Goal: Information Seeking & Learning: Learn about a topic

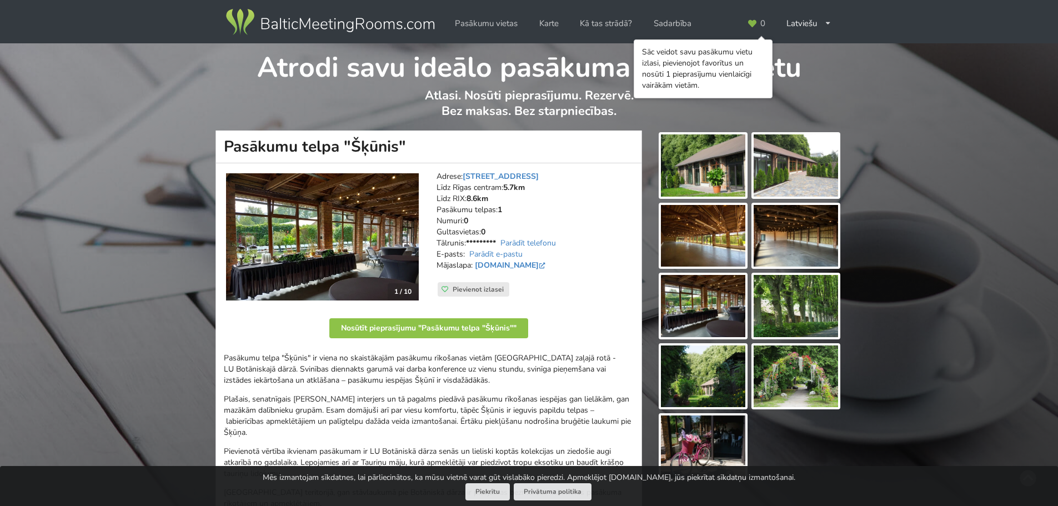
click at [345, 235] on img at bounding box center [322, 236] width 193 height 127
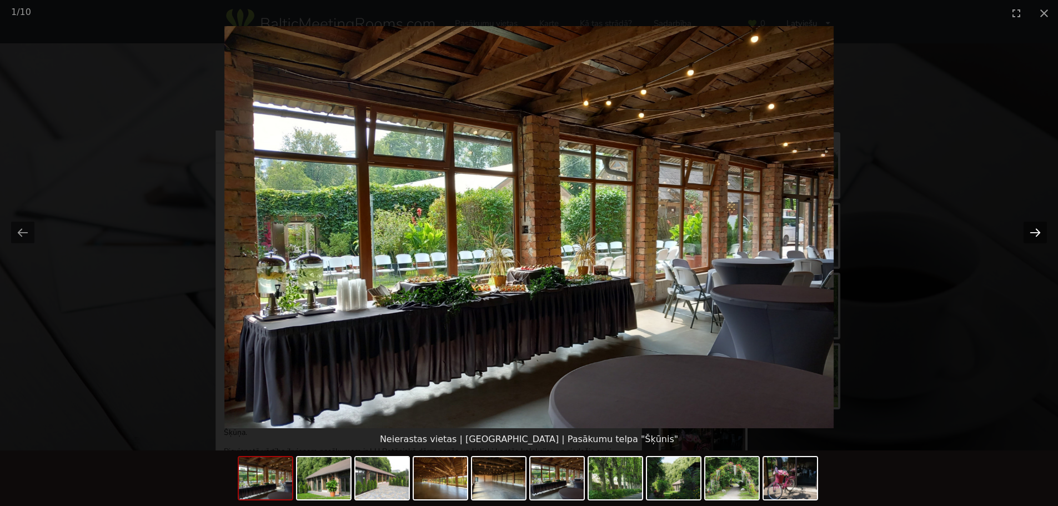
click at [1037, 232] on button "Next slide" at bounding box center [1034, 233] width 23 height 22
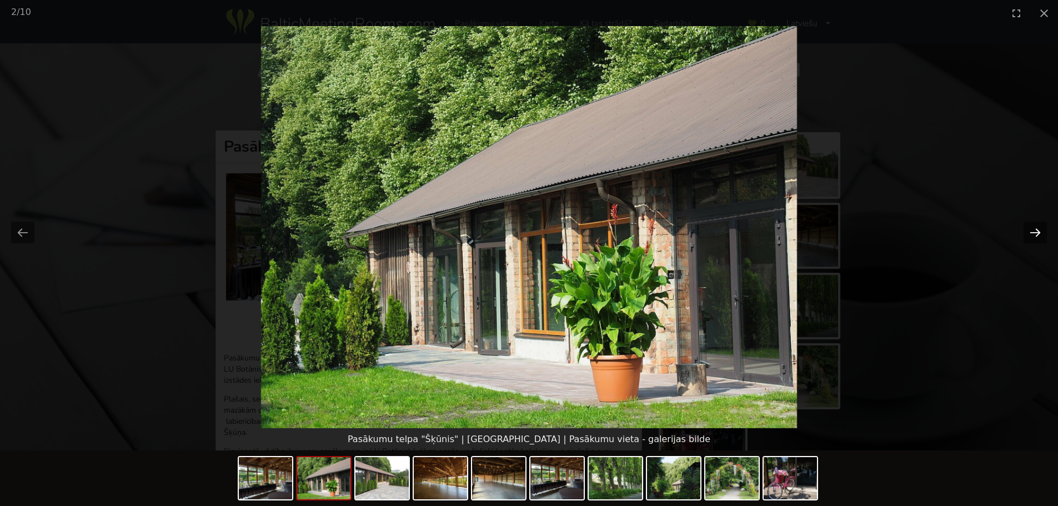
click at [1037, 232] on button "Next slide" at bounding box center [1034, 233] width 23 height 22
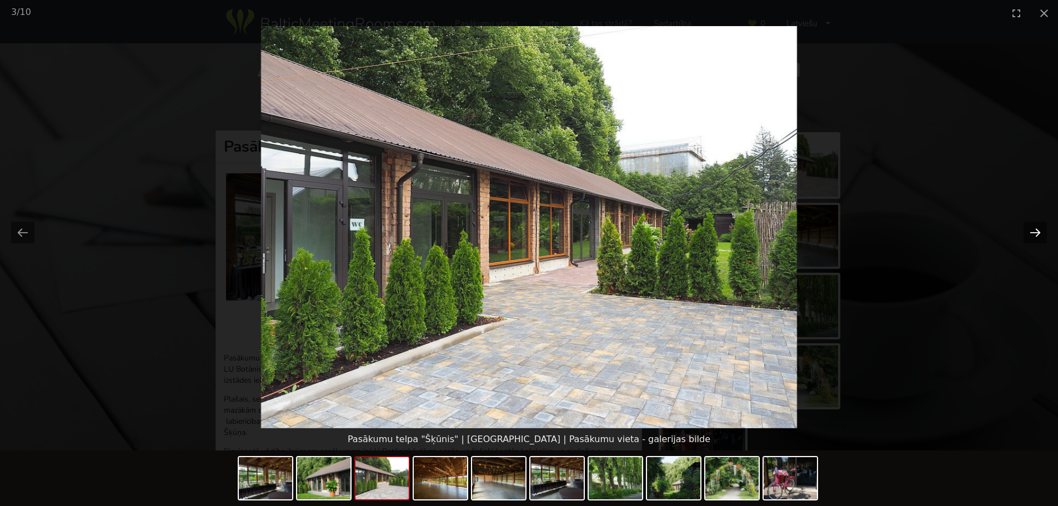
click at [1037, 232] on button "Next slide" at bounding box center [1034, 233] width 23 height 22
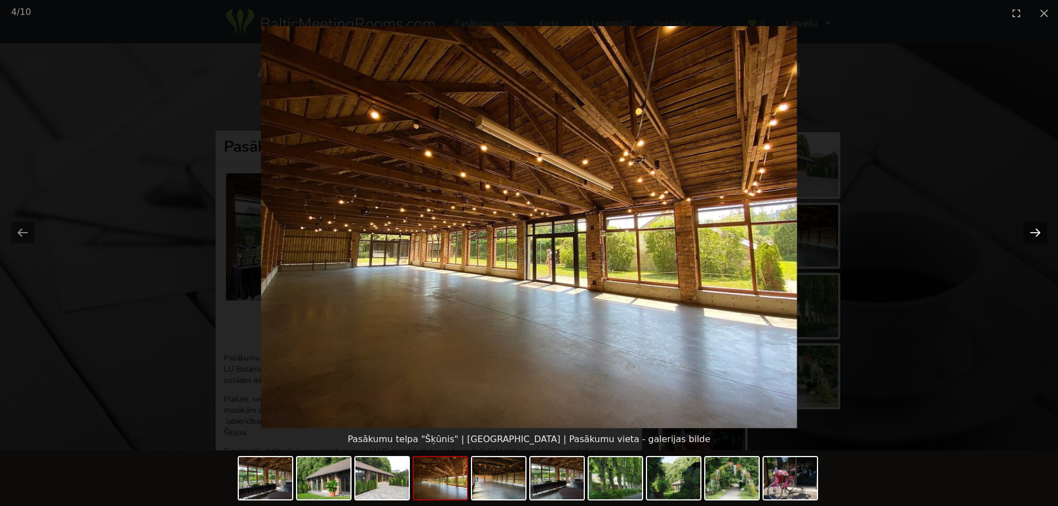
click at [1037, 231] on button "Next slide" at bounding box center [1034, 233] width 23 height 22
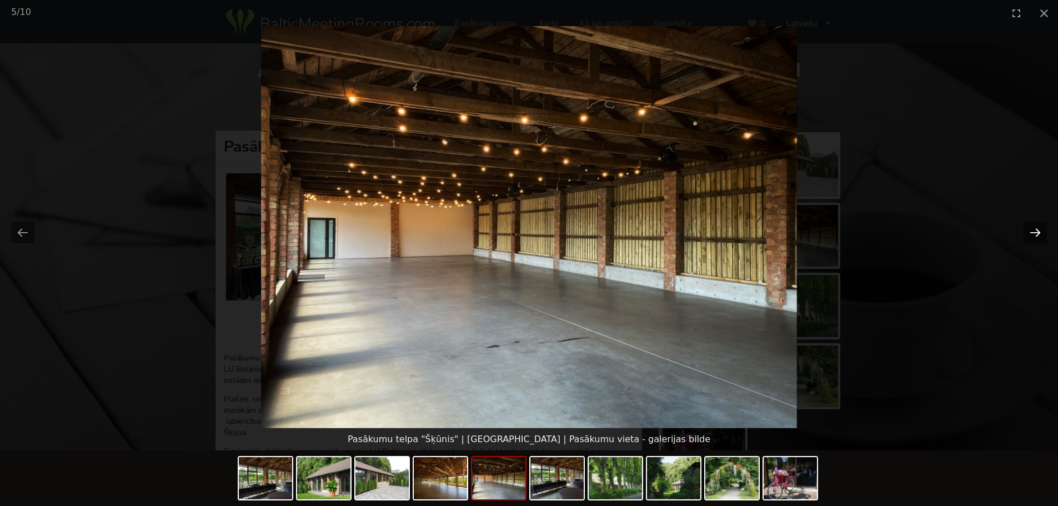
click at [1037, 231] on button "Next slide" at bounding box center [1034, 233] width 23 height 22
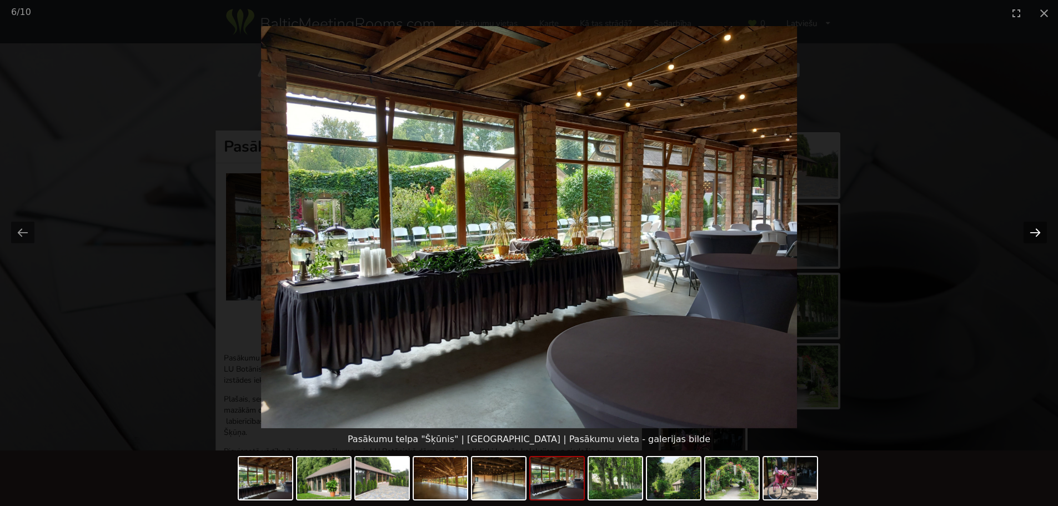
click at [1037, 231] on button "Next slide" at bounding box center [1034, 233] width 23 height 22
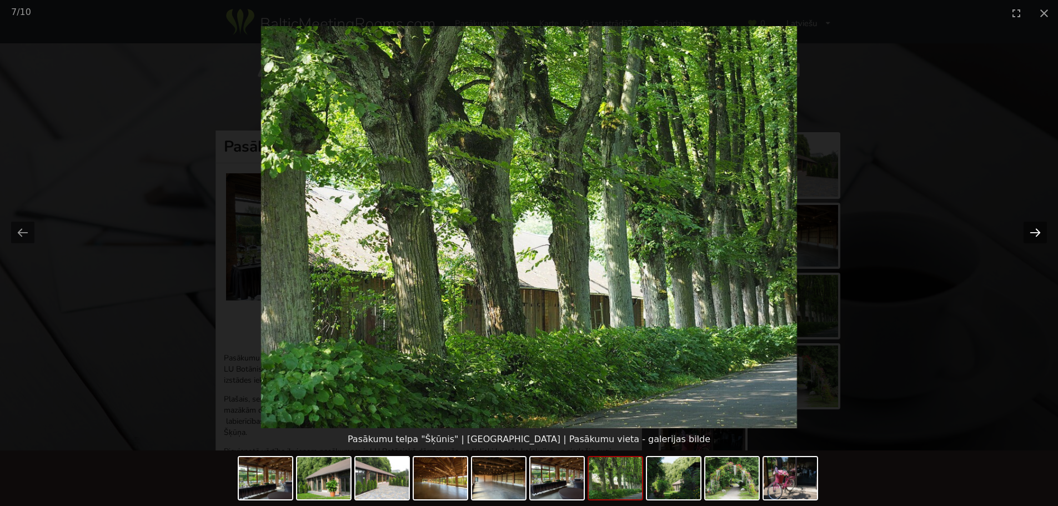
click at [1037, 231] on button "Next slide" at bounding box center [1034, 233] width 23 height 22
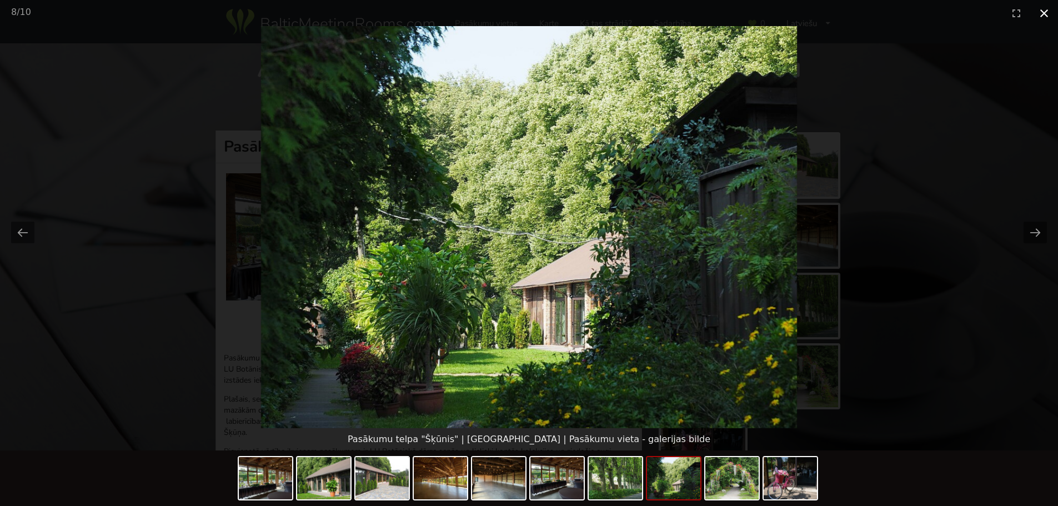
click at [1048, 8] on button "Close gallery" at bounding box center [1044, 13] width 28 height 26
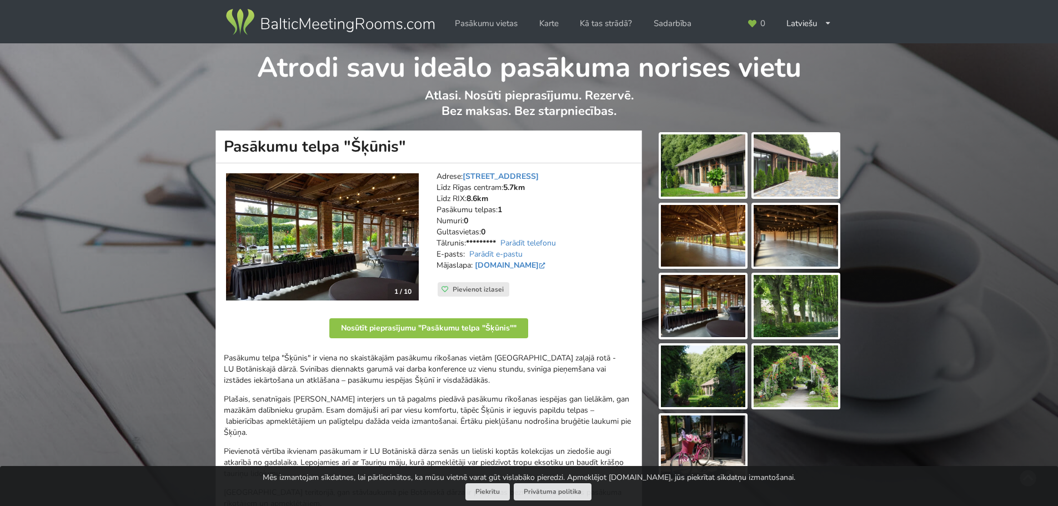
click at [702, 165] on img at bounding box center [703, 165] width 84 height 62
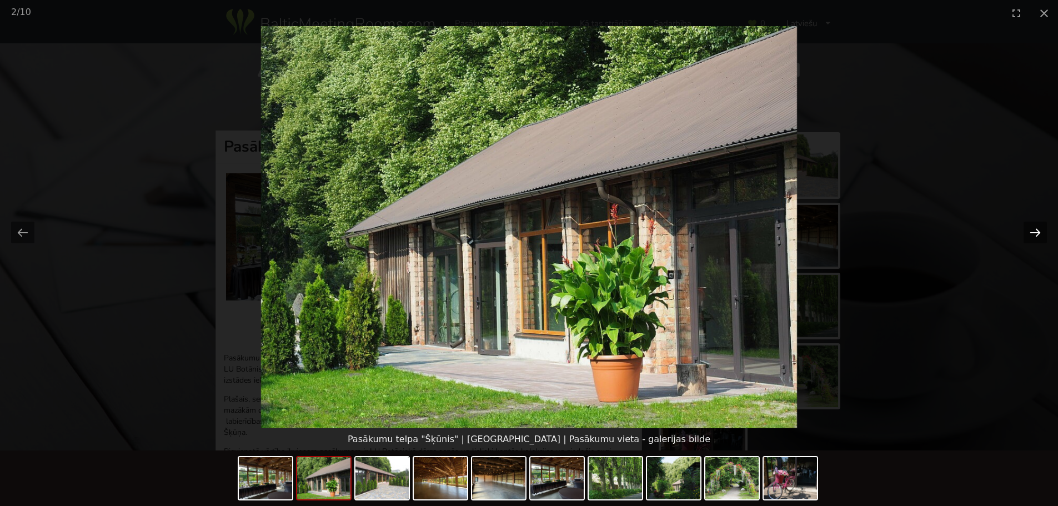
click at [1037, 233] on button "Next slide" at bounding box center [1034, 233] width 23 height 22
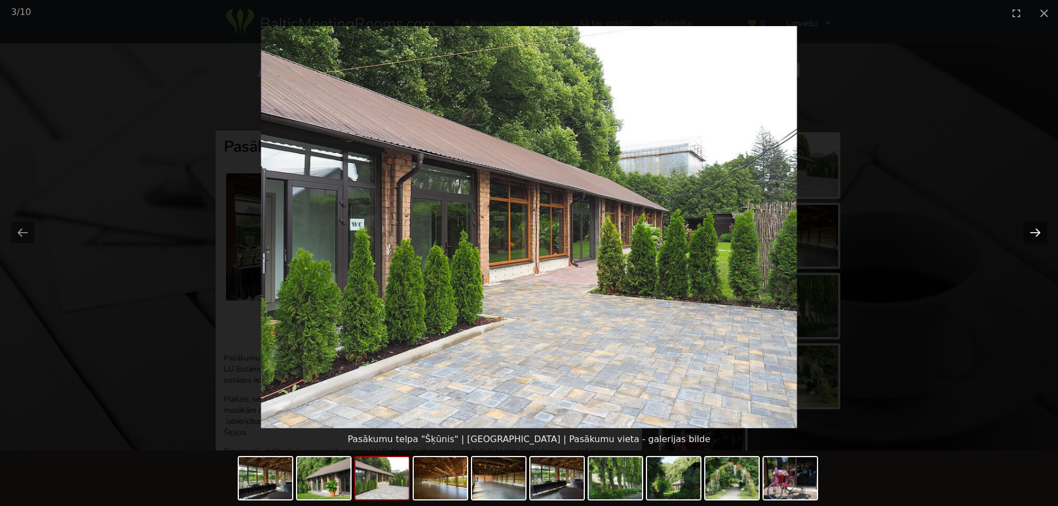
click at [1037, 233] on button "Next slide" at bounding box center [1034, 233] width 23 height 22
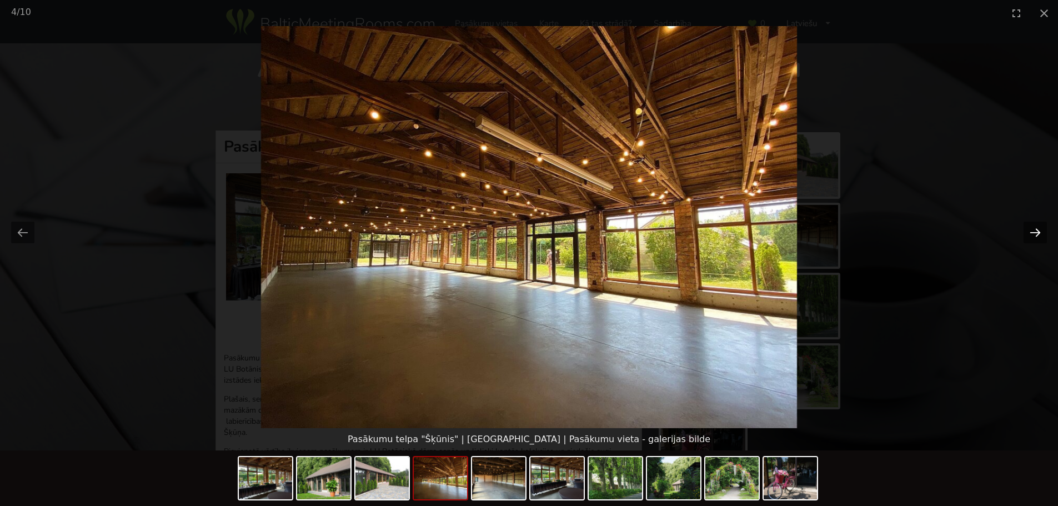
click at [1032, 231] on button "Next slide" at bounding box center [1034, 233] width 23 height 22
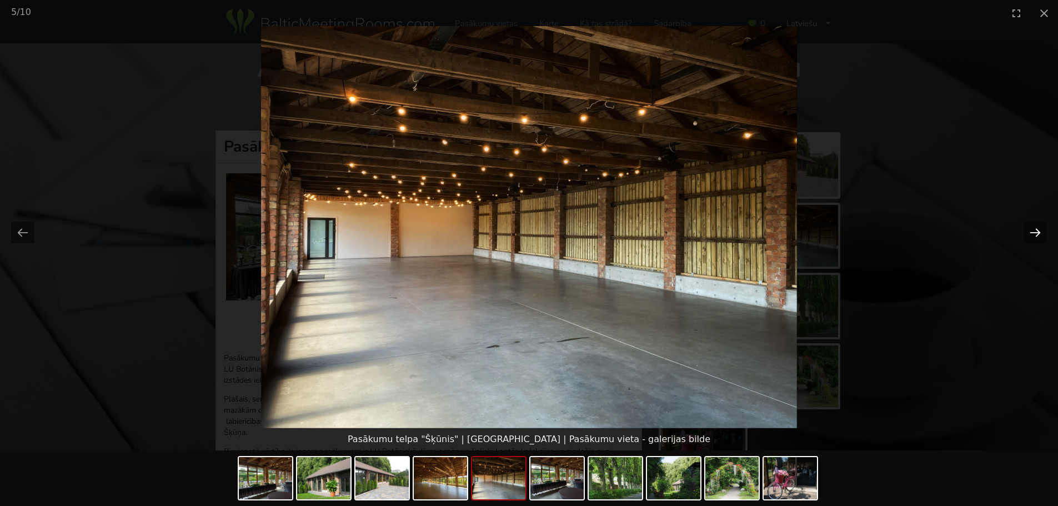
click at [1032, 230] on button "Next slide" at bounding box center [1034, 233] width 23 height 22
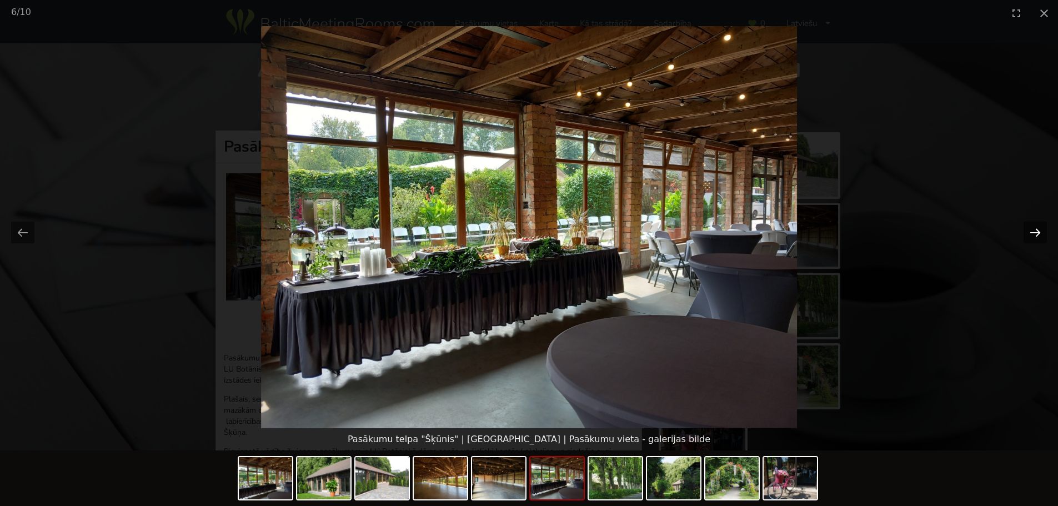
click at [1035, 230] on button "Next slide" at bounding box center [1034, 233] width 23 height 22
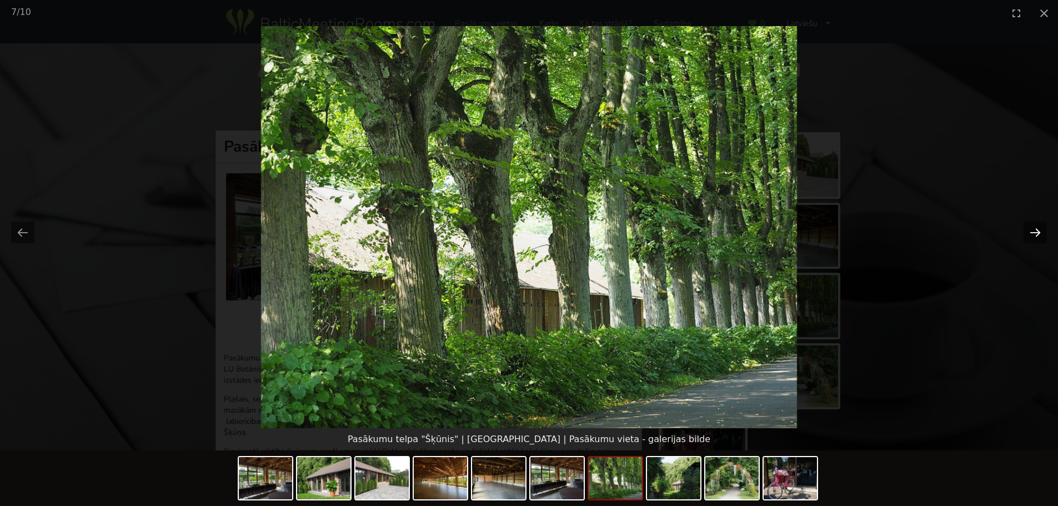
click at [1033, 230] on button "Next slide" at bounding box center [1034, 233] width 23 height 22
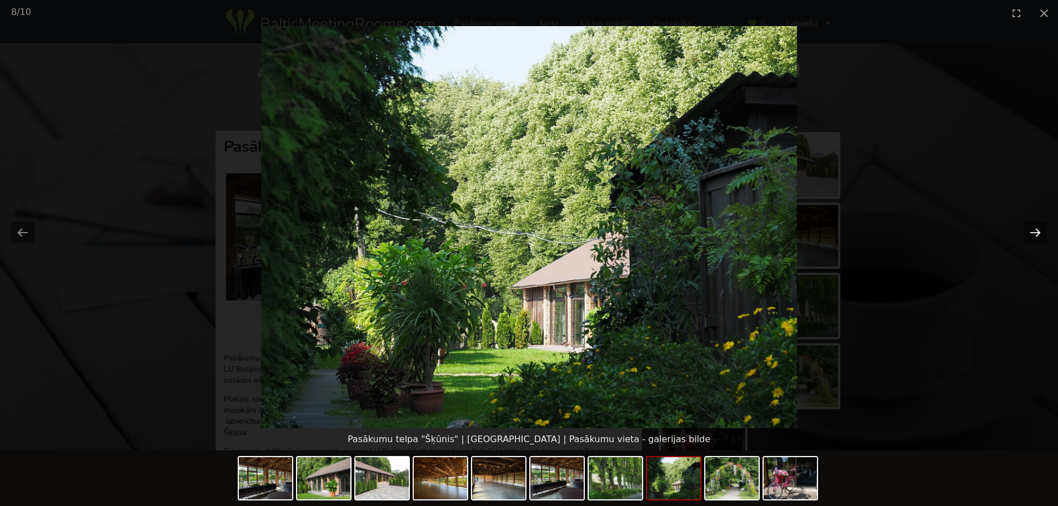
click at [1033, 228] on button "Next slide" at bounding box center [1034, 233] width 23 height 22
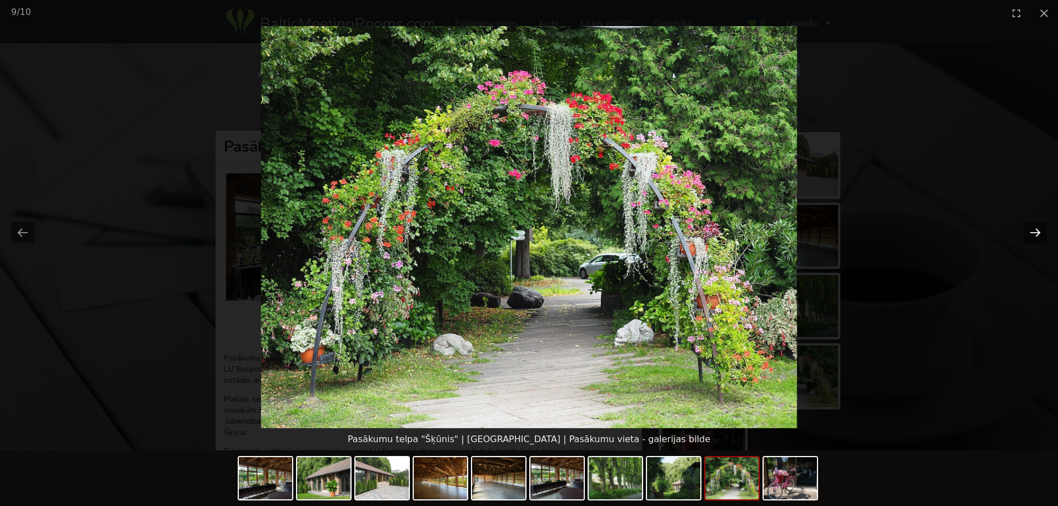
click at [1037, 229] on button "Next slide" at bounding box center [1034, 233] width 23 height 22
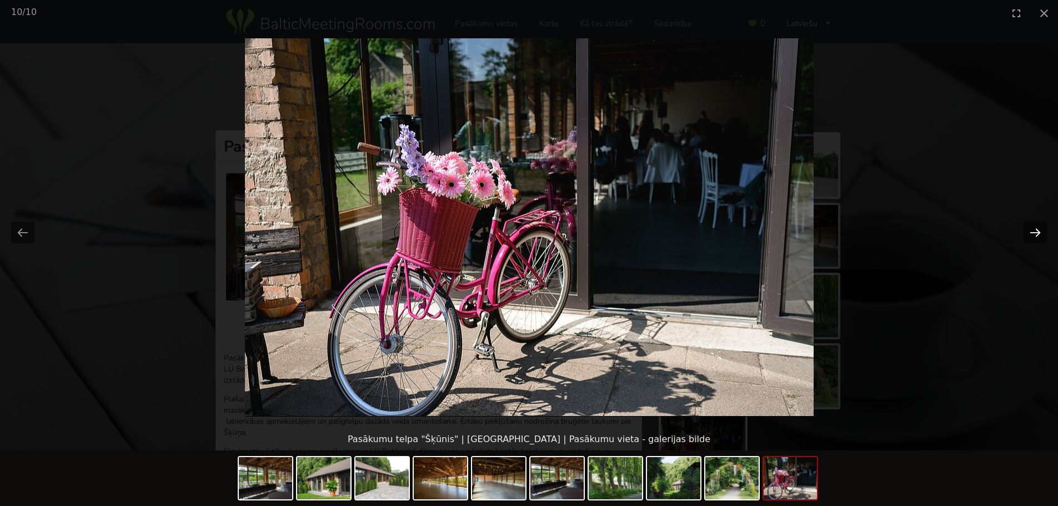
click at [1037, 229] on button "Next slide" at bounding box center [1034, 233] width 23 height 22
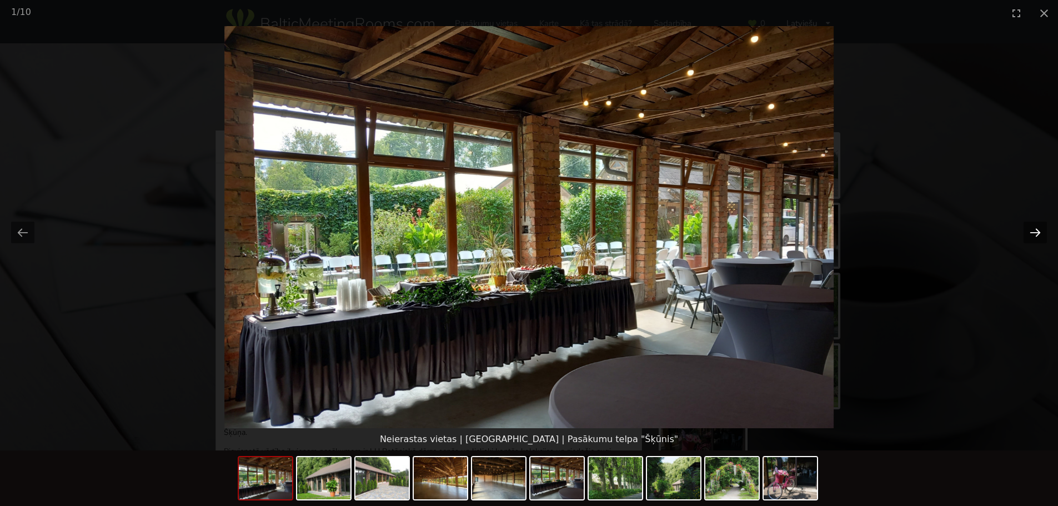
click at [1038, 229] on button "Next slide" at bounding box center [1034, 233] width 23 height 22
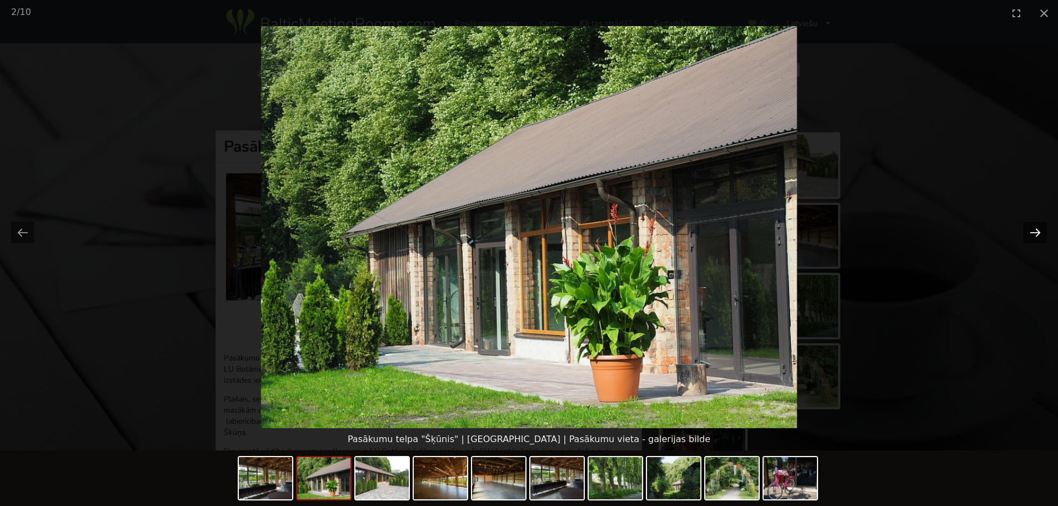
click at [1038, 229] on button "Next slide" at bounding box center [1034, 233] width 23 height 22
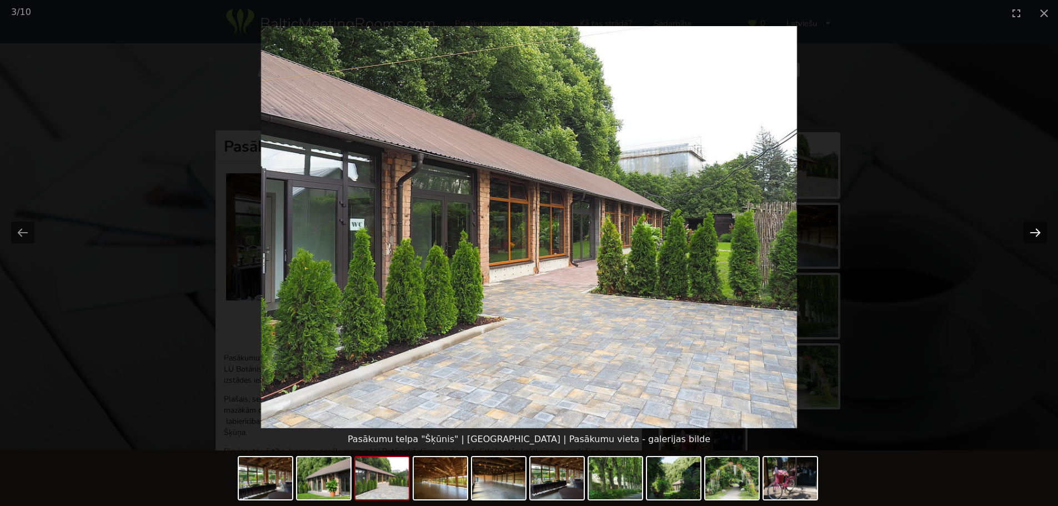
click at [1038, 229] on button "Next slide" at bounding box center [1034, 233] width 23 height 22
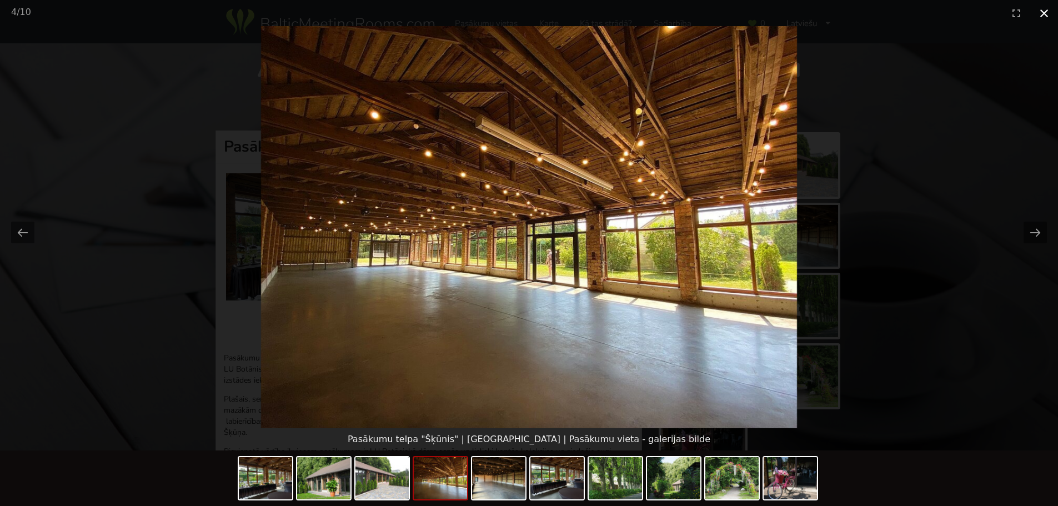
click at [1037, 11] on button "Close gallery" at bounding box center [1044, 13] width 28 height 26
